Goal: Information Seeking & Learning: Learn about a topic

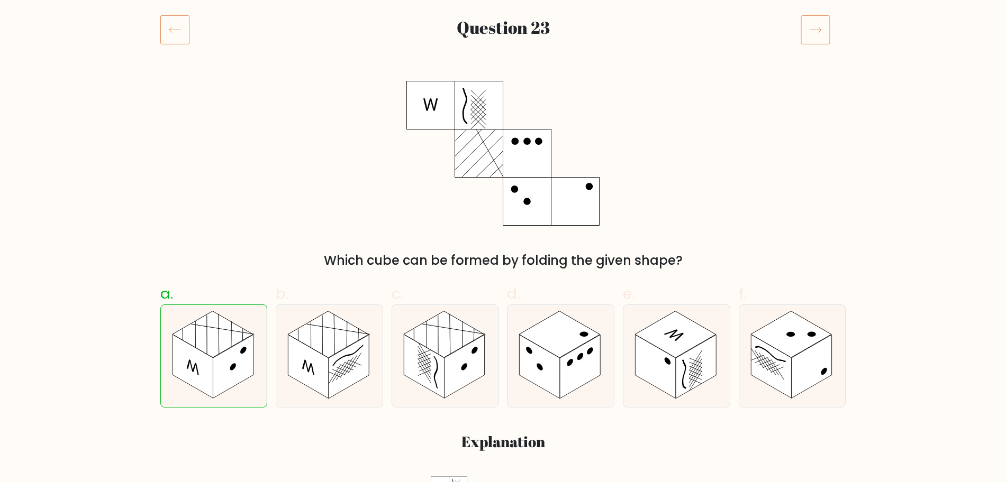
scroll to position [66, 0]
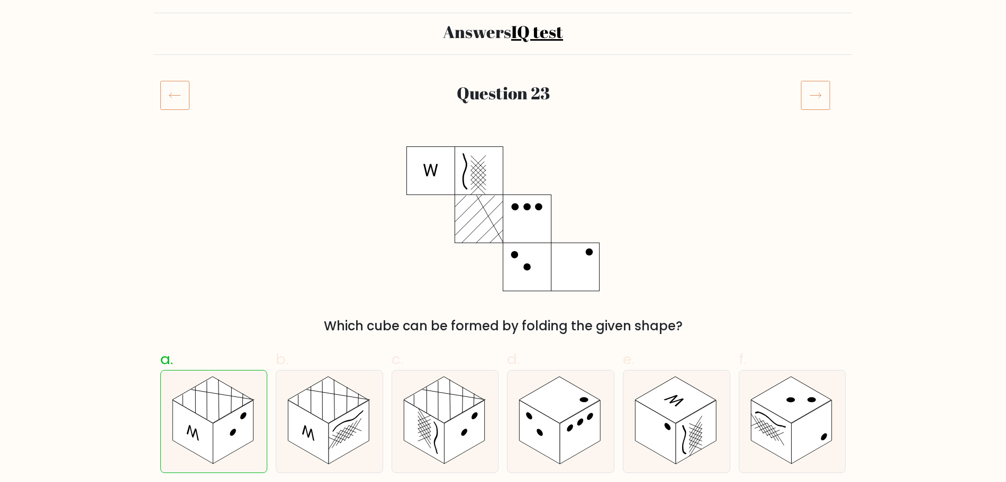
click at [809, 93] on icon at bounding box center [815, 95] width 30 height 30
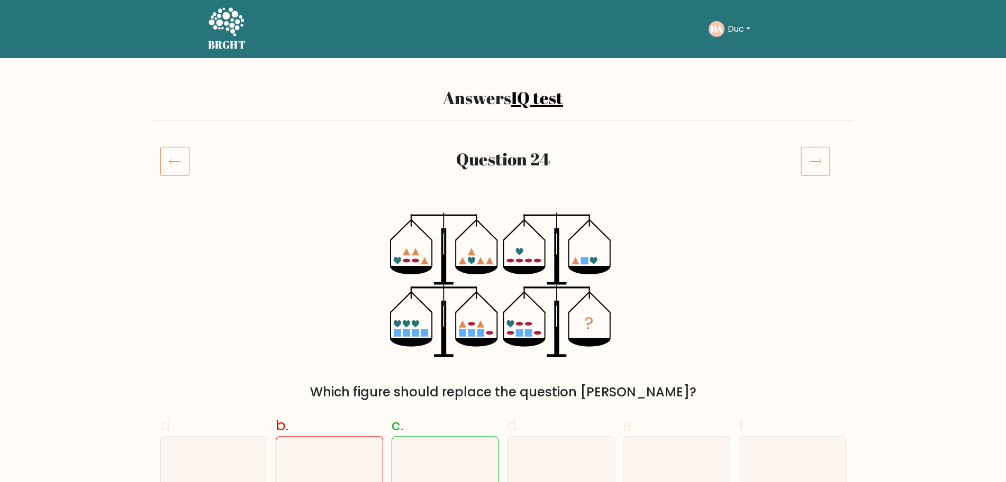
click at [753, 217] on div "? Which figure should replace the question mark?" at bounding box center [503, 307] width 698 height 189
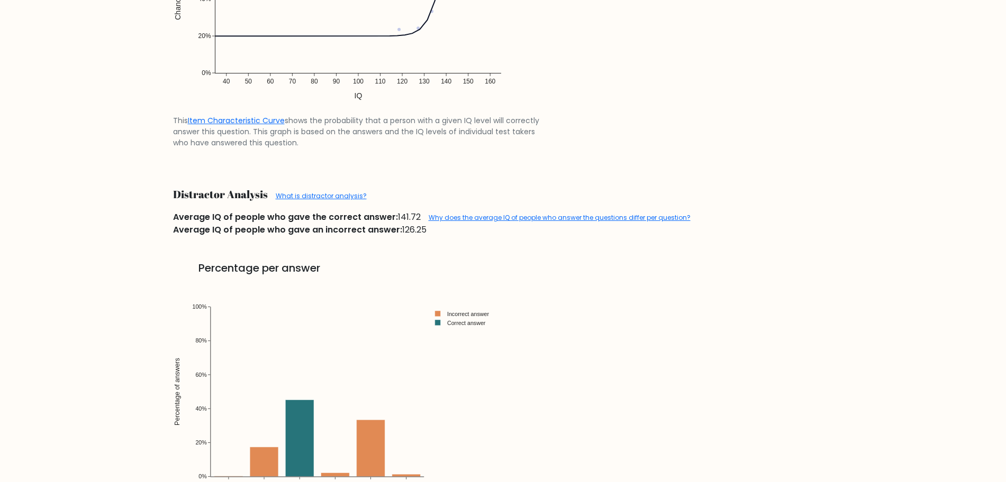
scroll to position [1190, 0]
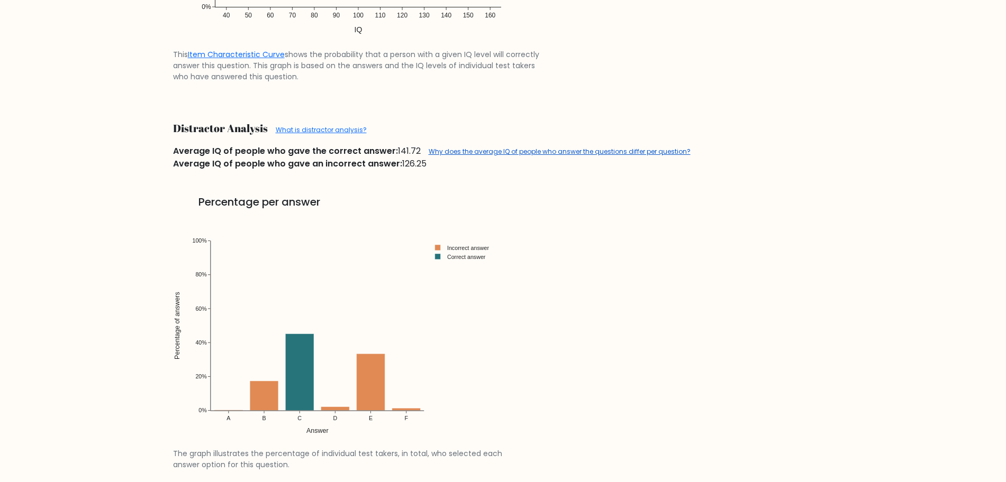
click at [614, 151] on link "Why does the average IQ of people who answer the questions differ per question?" at bounding box center [560, 151] width 262 height 9
